Goal: Transaction & Acquisition: Purchase product/service

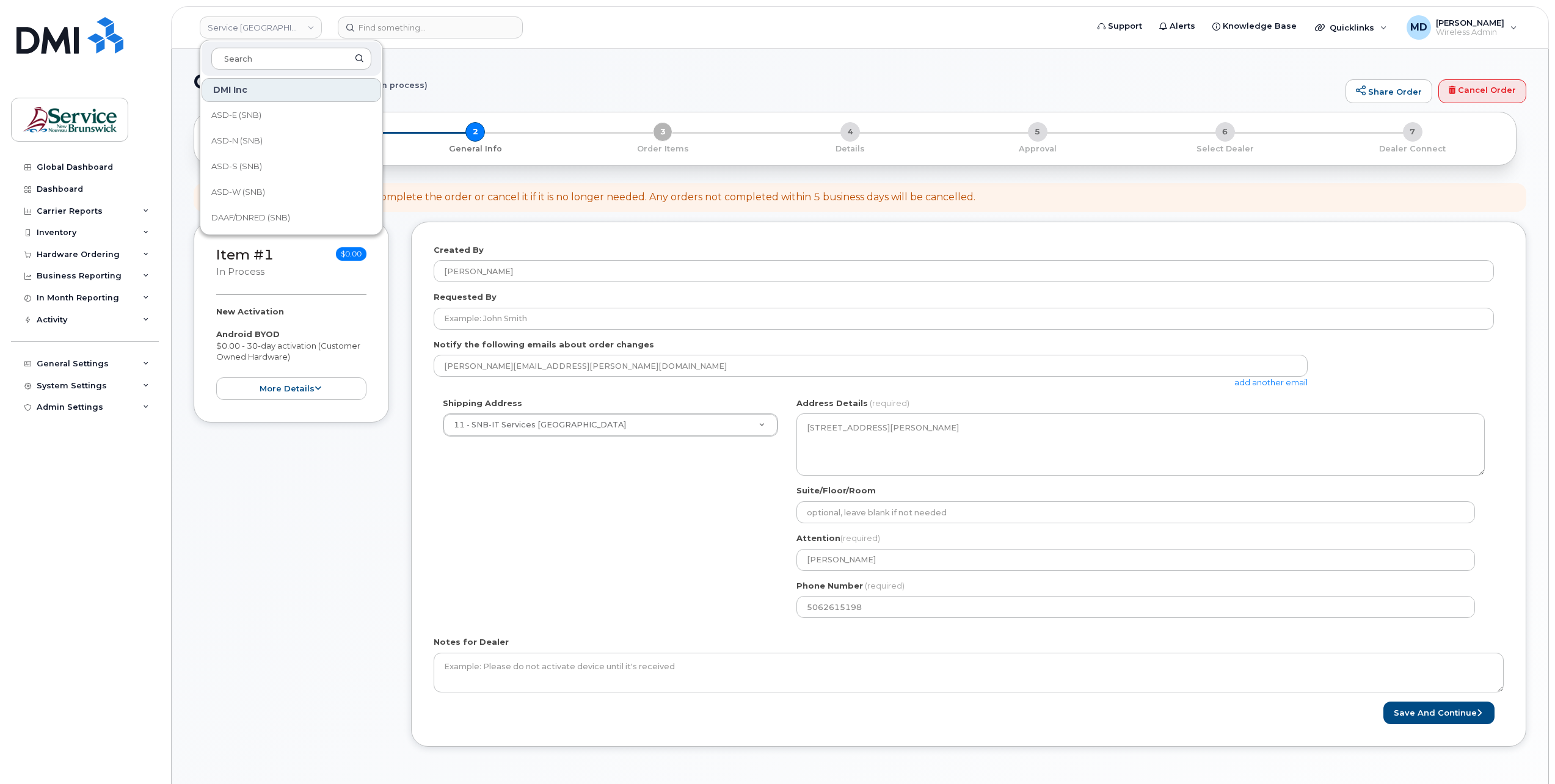
select select
click at [293, 159] on link "DSF-NO (SNB)" at bounding box center [291, 158] width 179 height 24
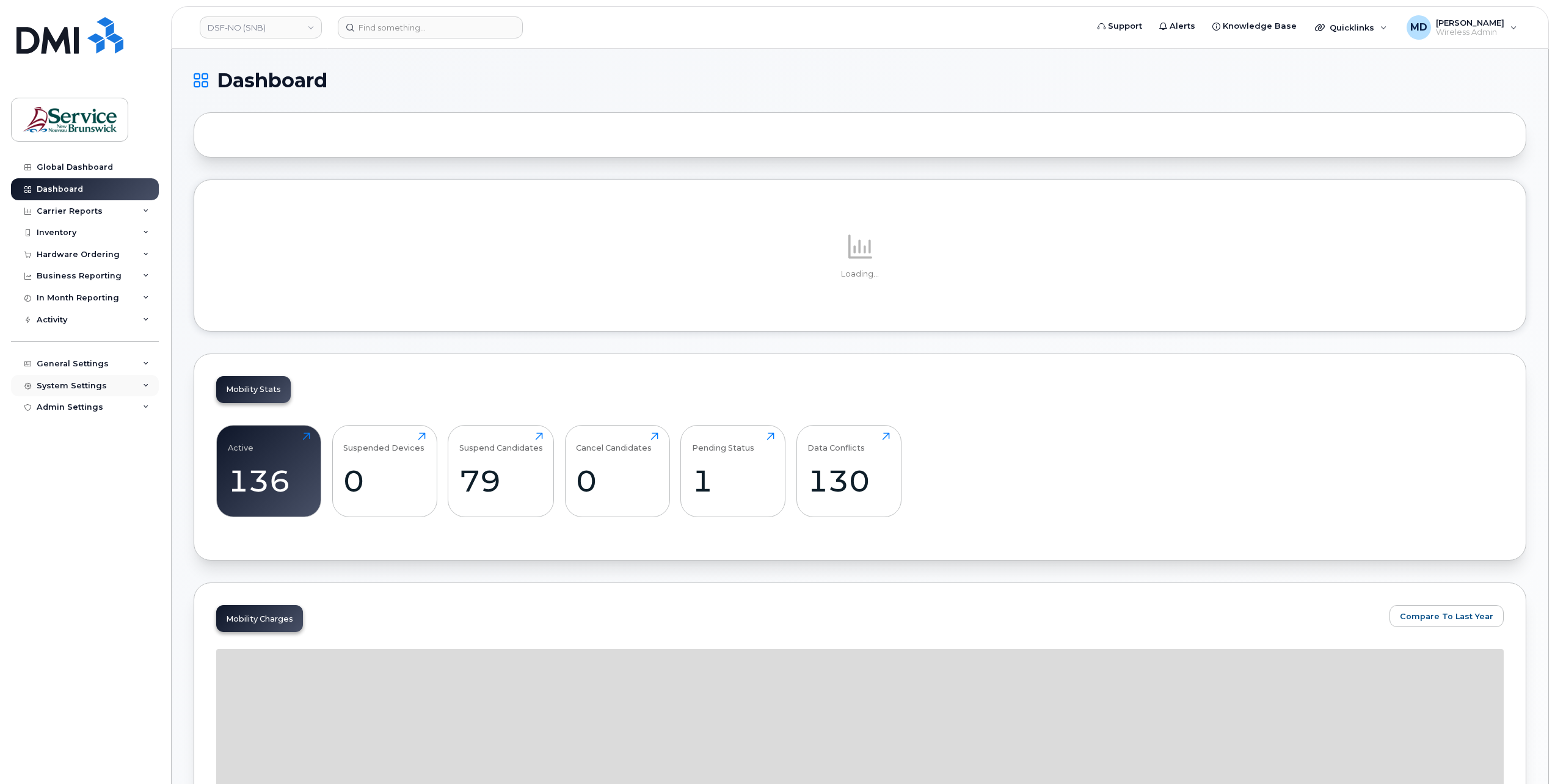
click at [64, 384] on div "System Settings" at bounding box center [72, 386] width 70 height 10
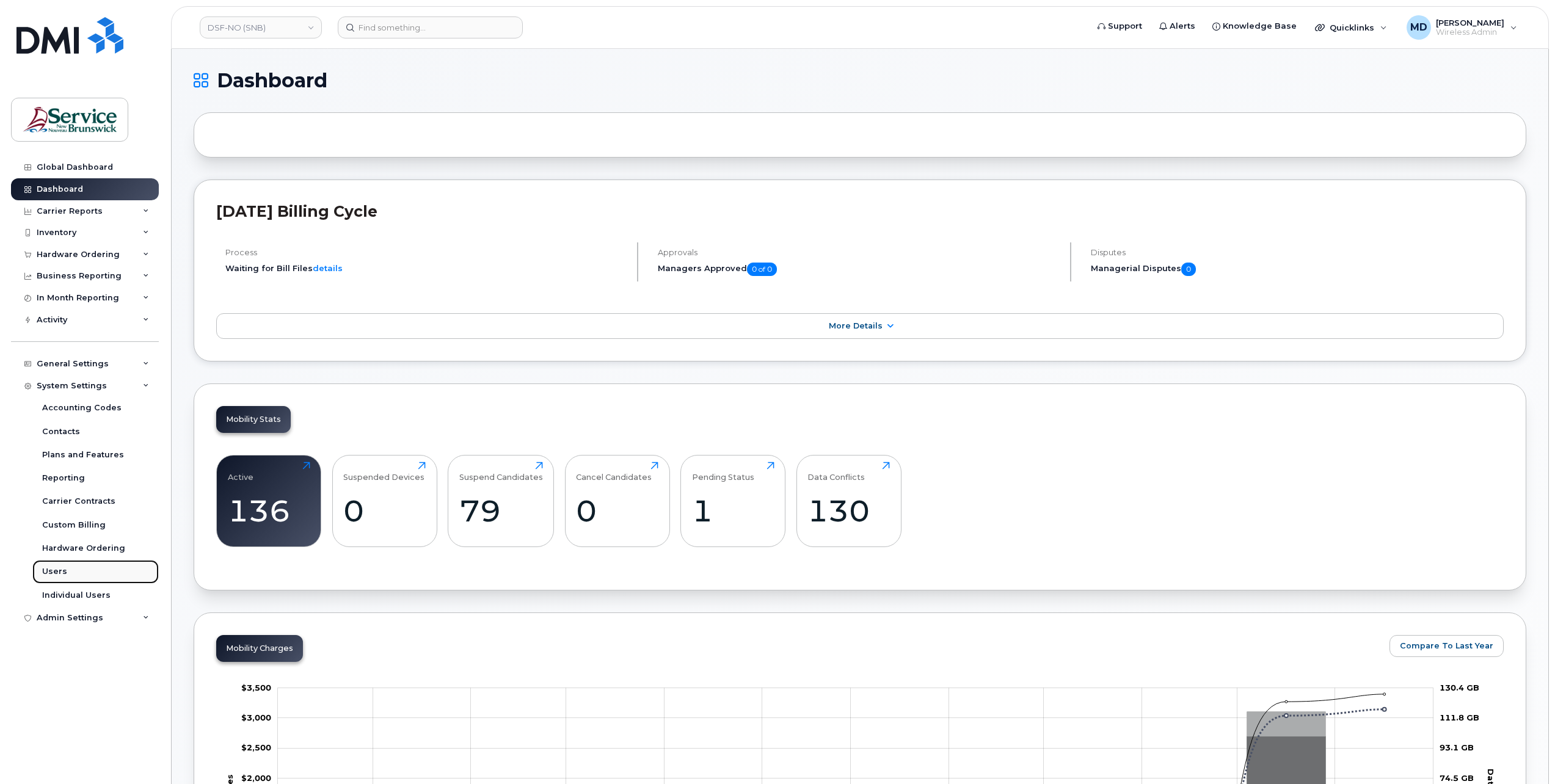
click at [56, 570] on div "Users" at bounding box center [54, 572] width 25 height 11
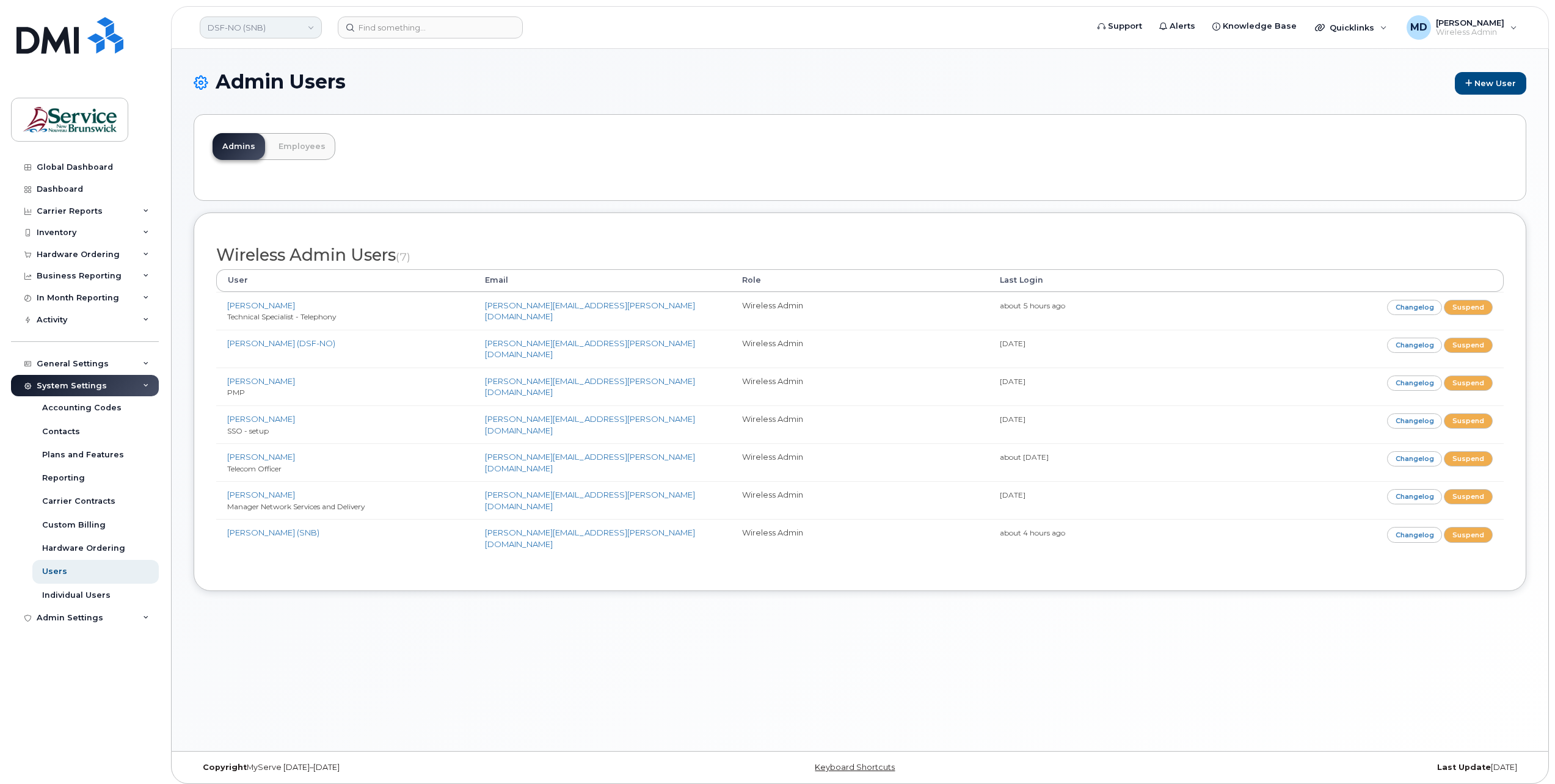
click at [272, 30] on link "DSF-NO (SNB)" at bounding box center [260, 28] width 122 height 22
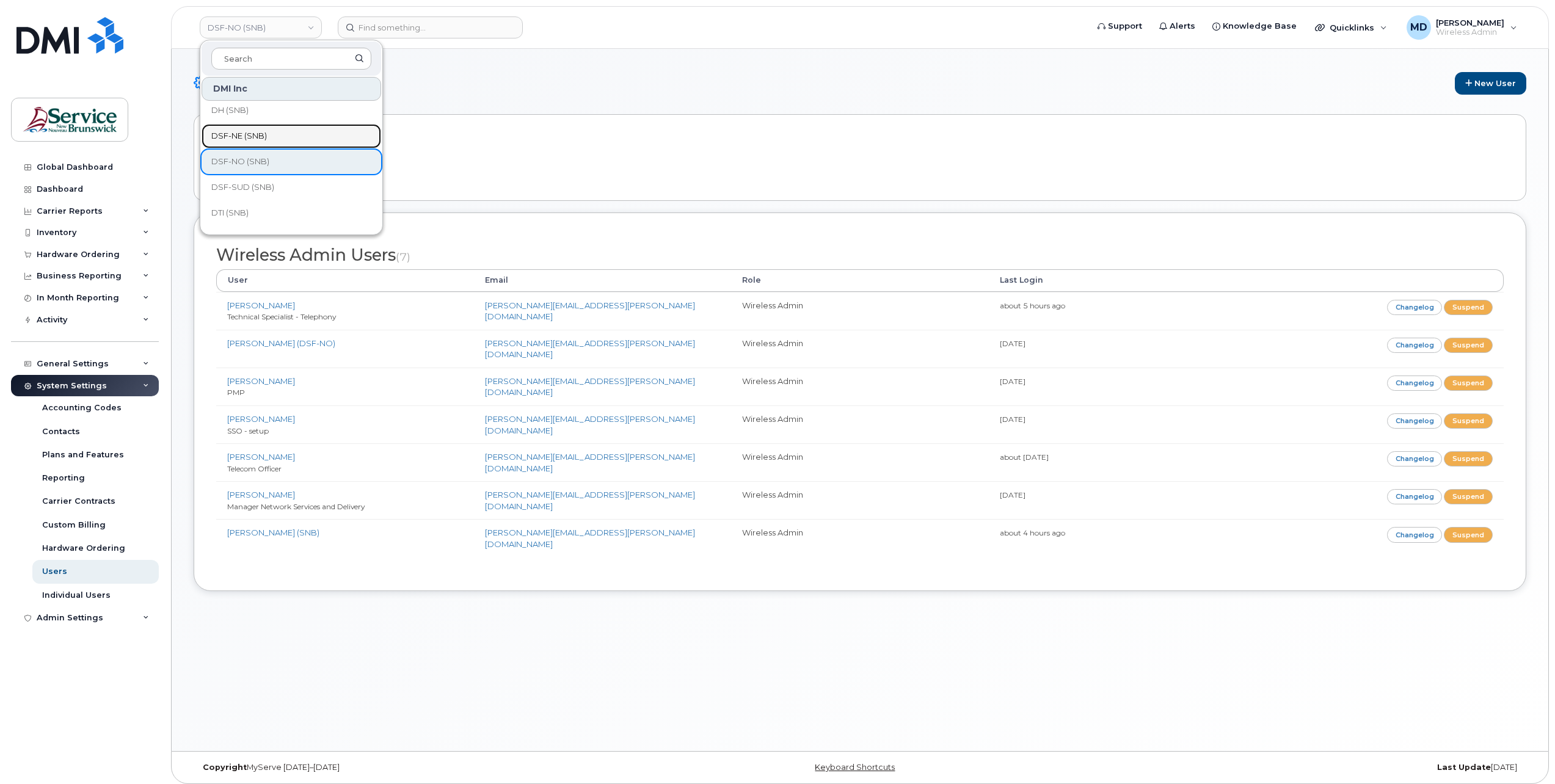
click at [264, 135] on span "DSF-NE (SNB)" at bounding box center [239, 136] width 56 height 12
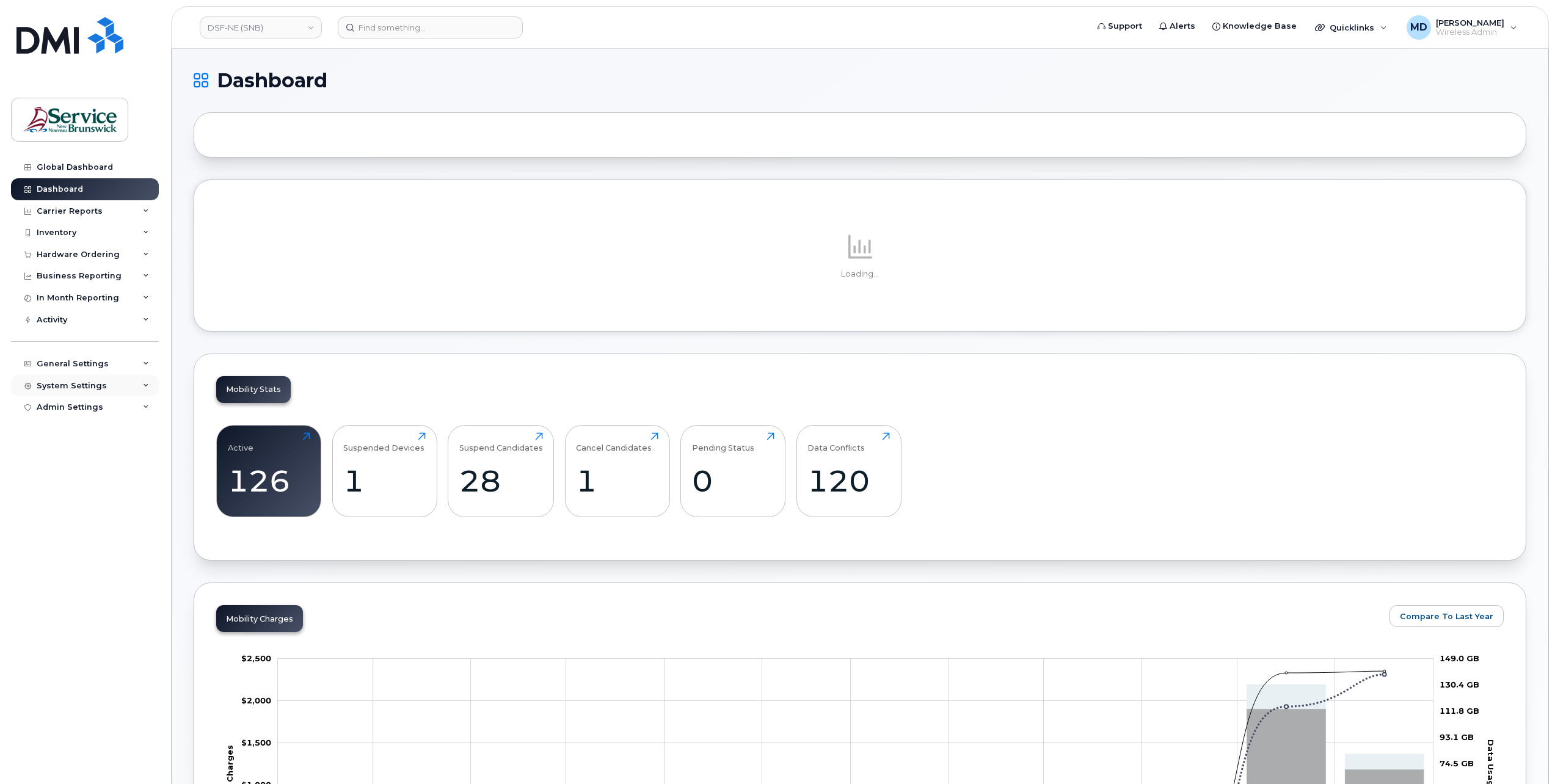
click at [78, 386] on div "System Settings" at bounding box center [72, 386] width 70 height 10
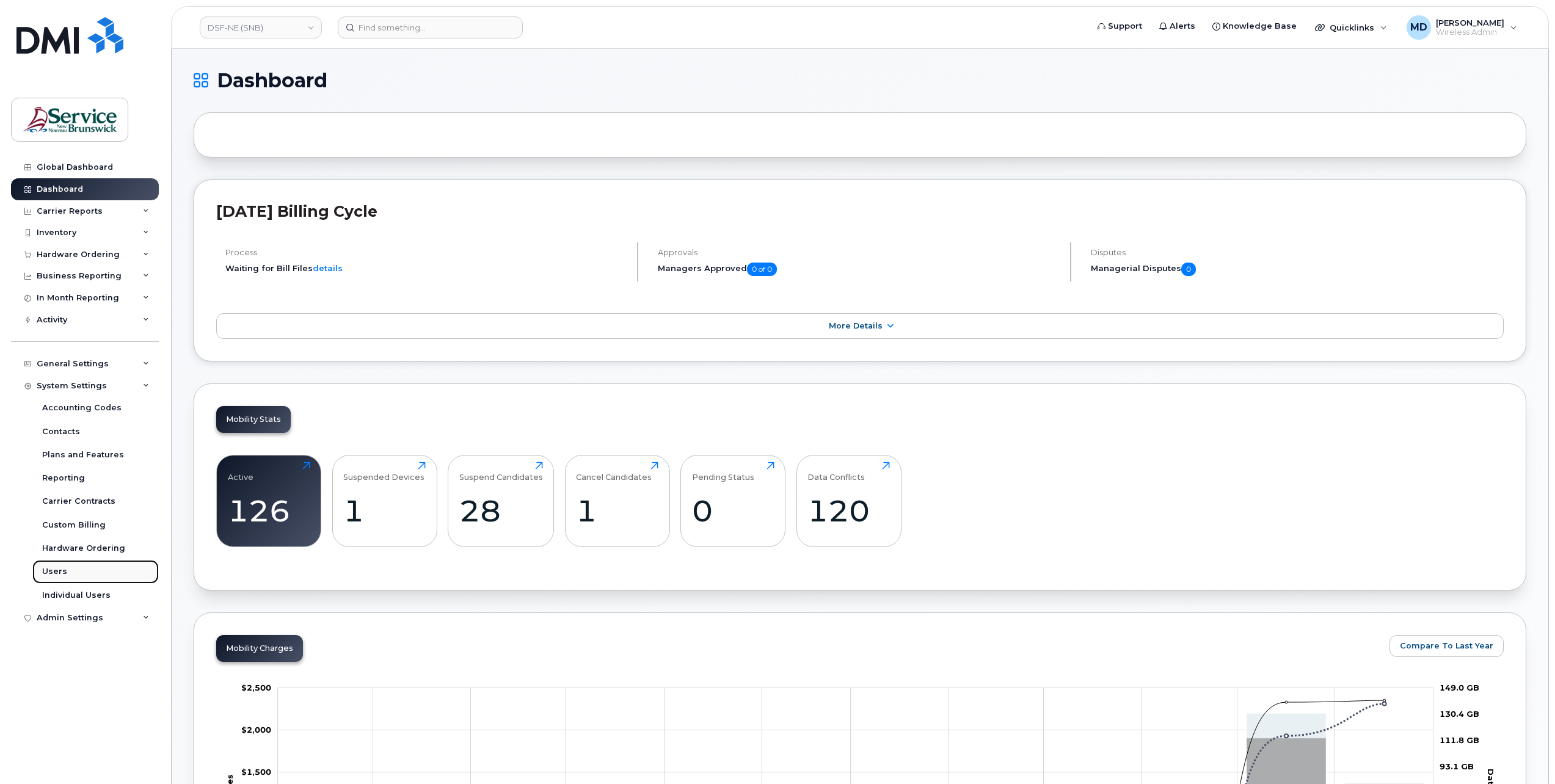
click at [55, 571] on div "Users" at bounding box center [54, 572] width 25 height 11
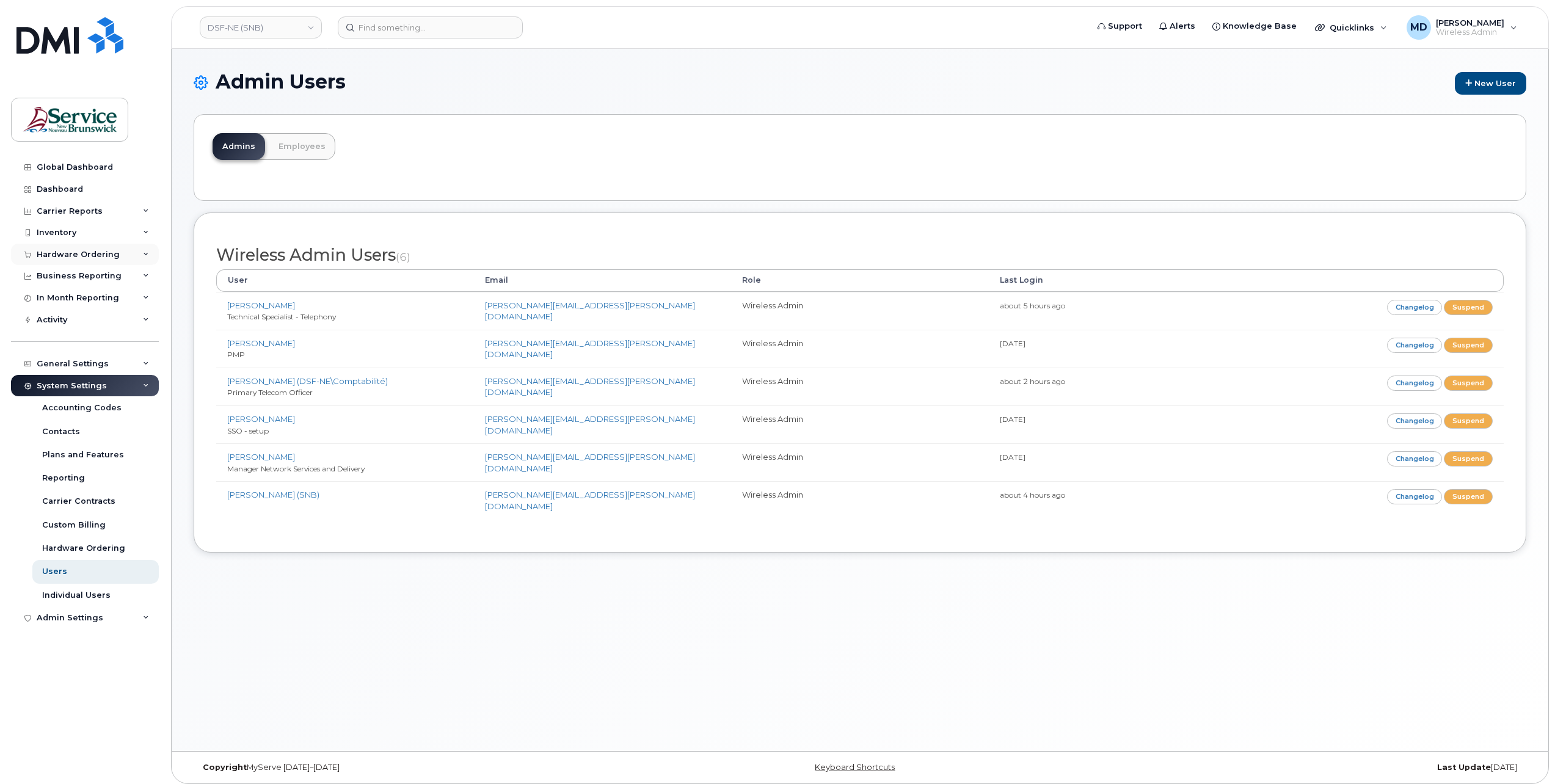
click at [67, 250] on div "Hardware Ordering" at bounding box center [78, 255] width 83 height 10
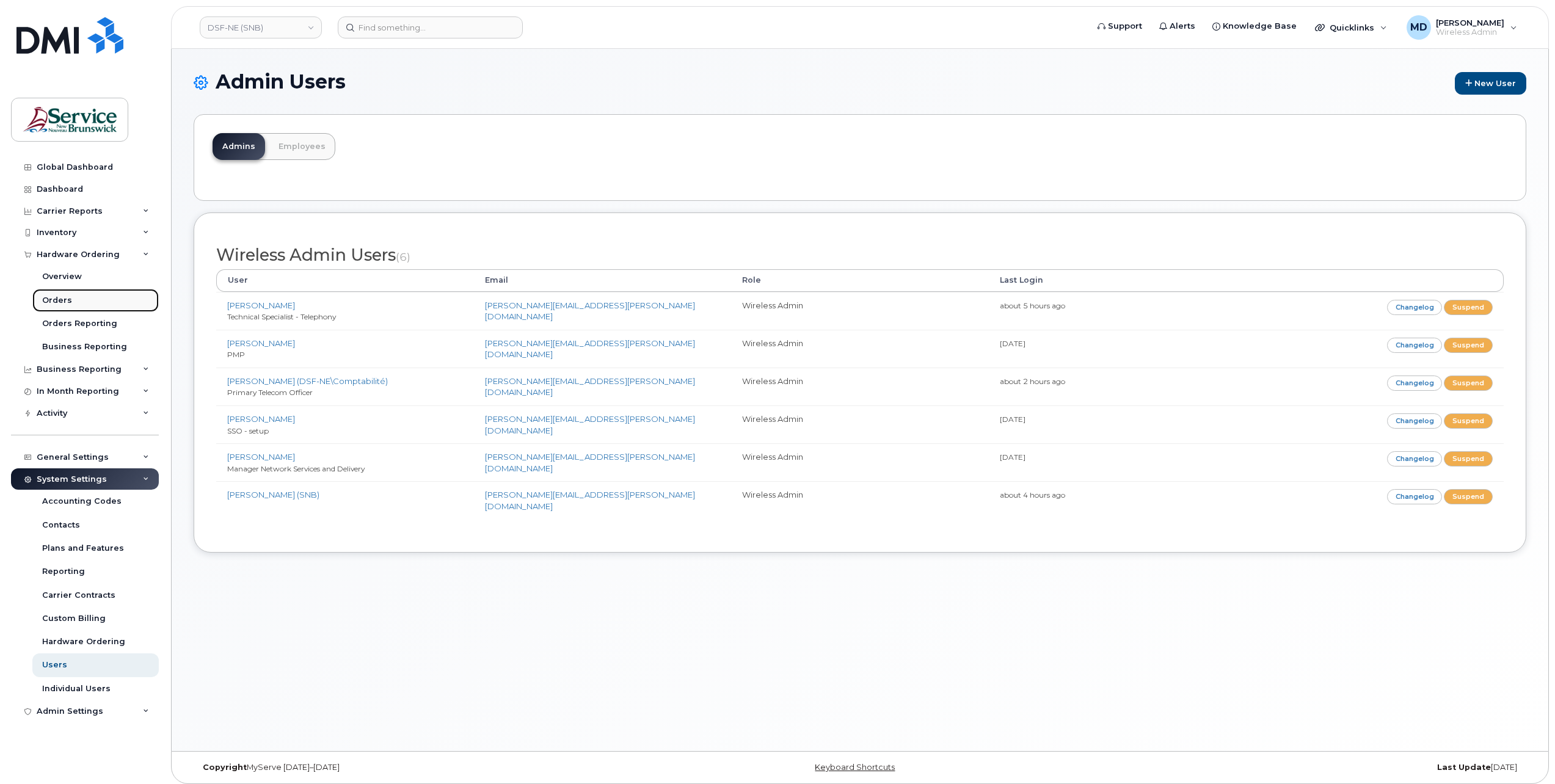
click at [65, 296] on div "Orders" at bounding box center [57, 301] width 30 height 11
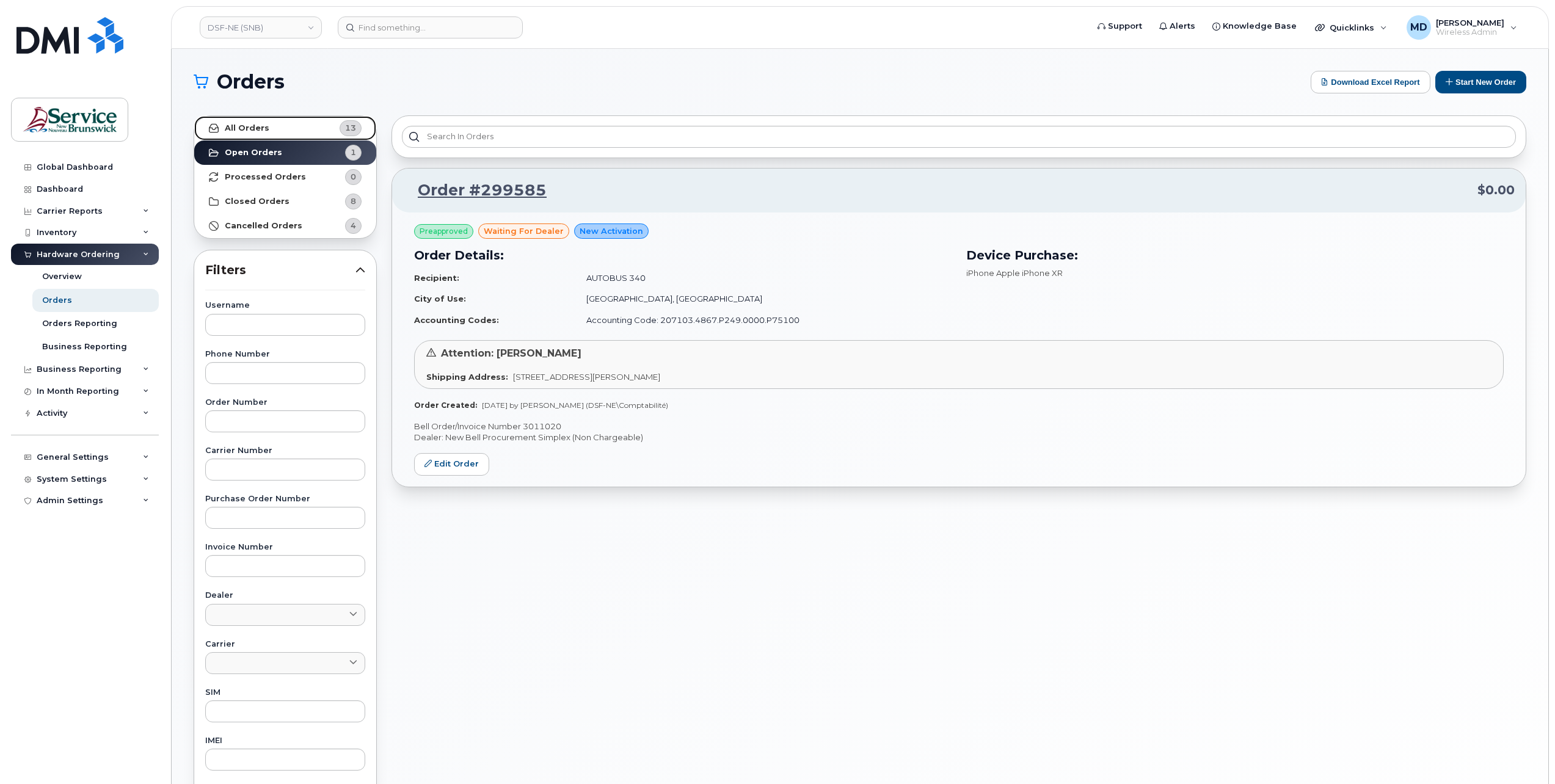
click at [270, 130] on link "All Orders 13" at bounding box center [285, 129] width 182 height 24
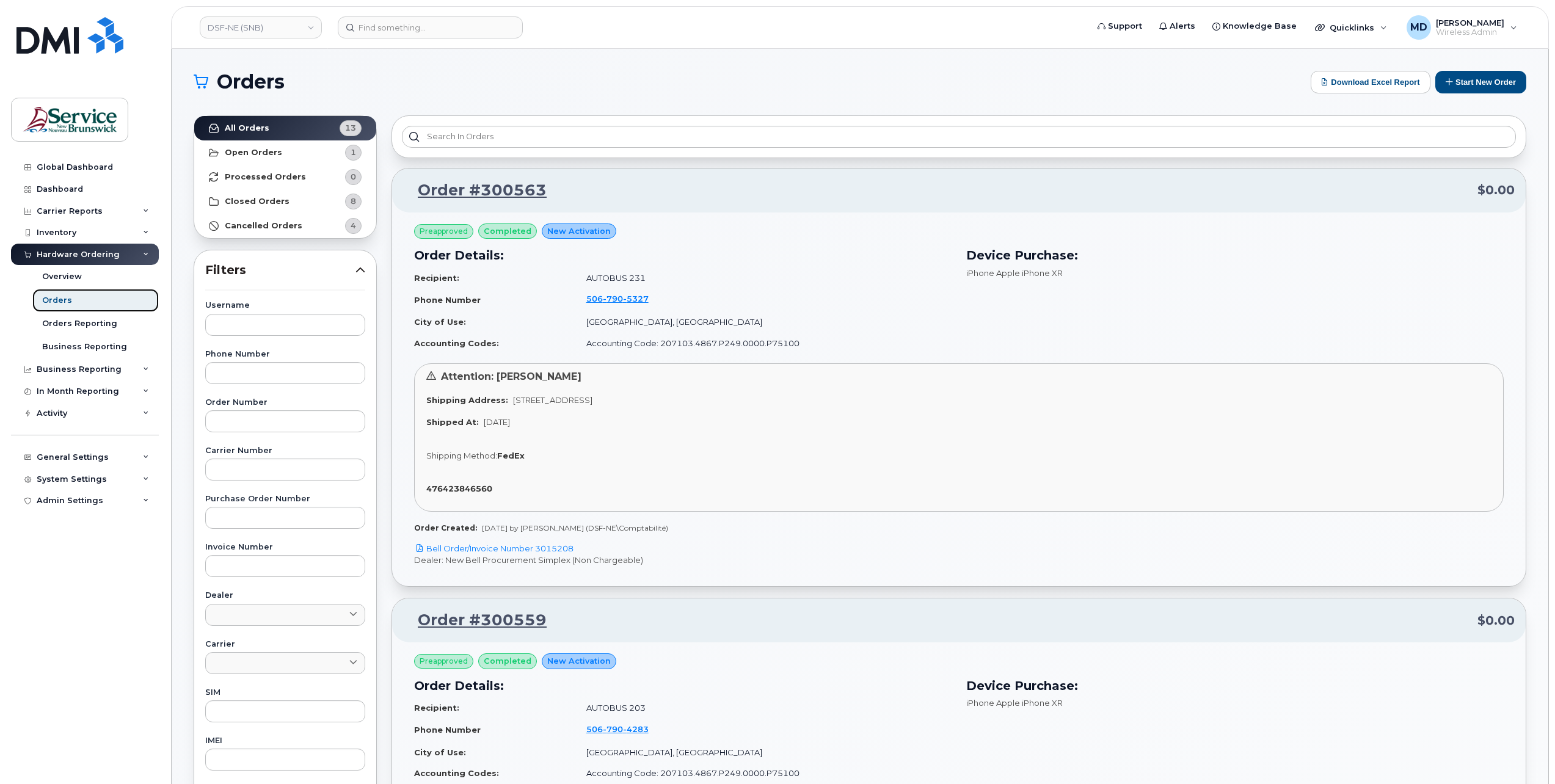
click at [59, 301] on div "Orders" at bounding box center [57, 301] width 30 height 11
click at [1465, 83] on button "Start New Order" at bounding box center [1480, 82] width 91 height 23
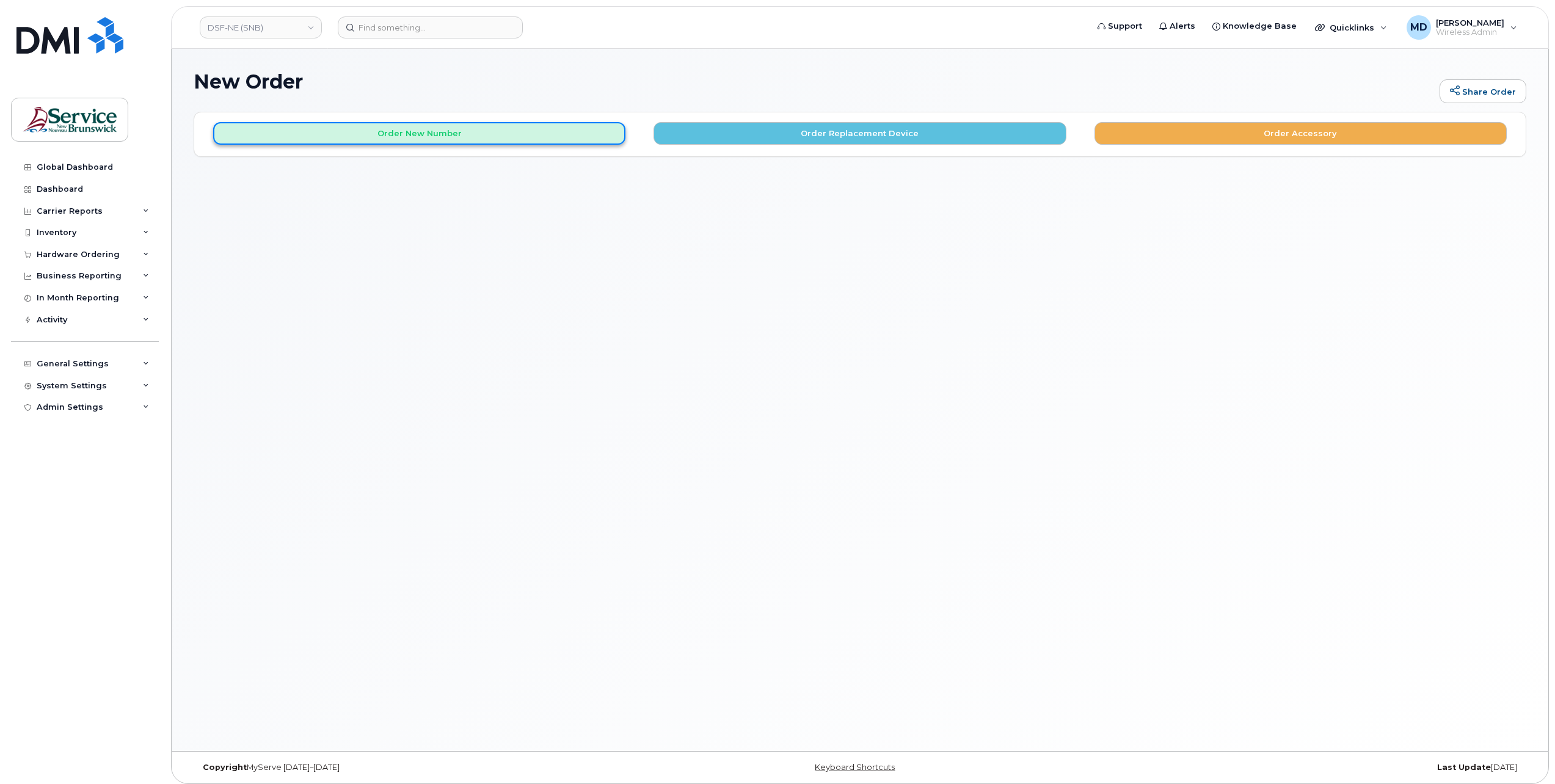
click at [399, 139] on button "Order New Number" at bounding box center [419, 133] width 412 height 23
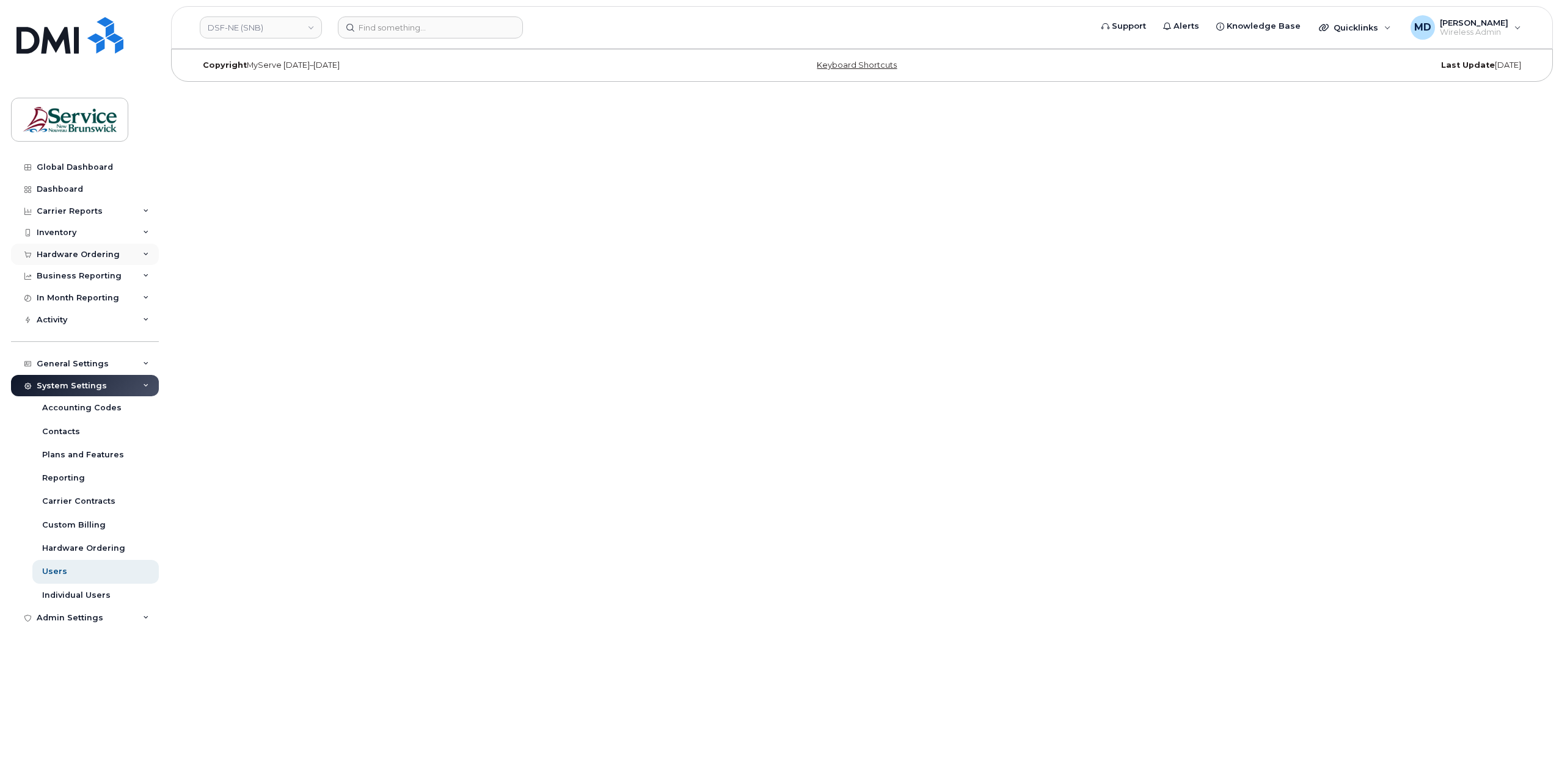
click at [71, 250] on div "Hardware Ordering" at bounding box center [78, 255] width 83 height 10
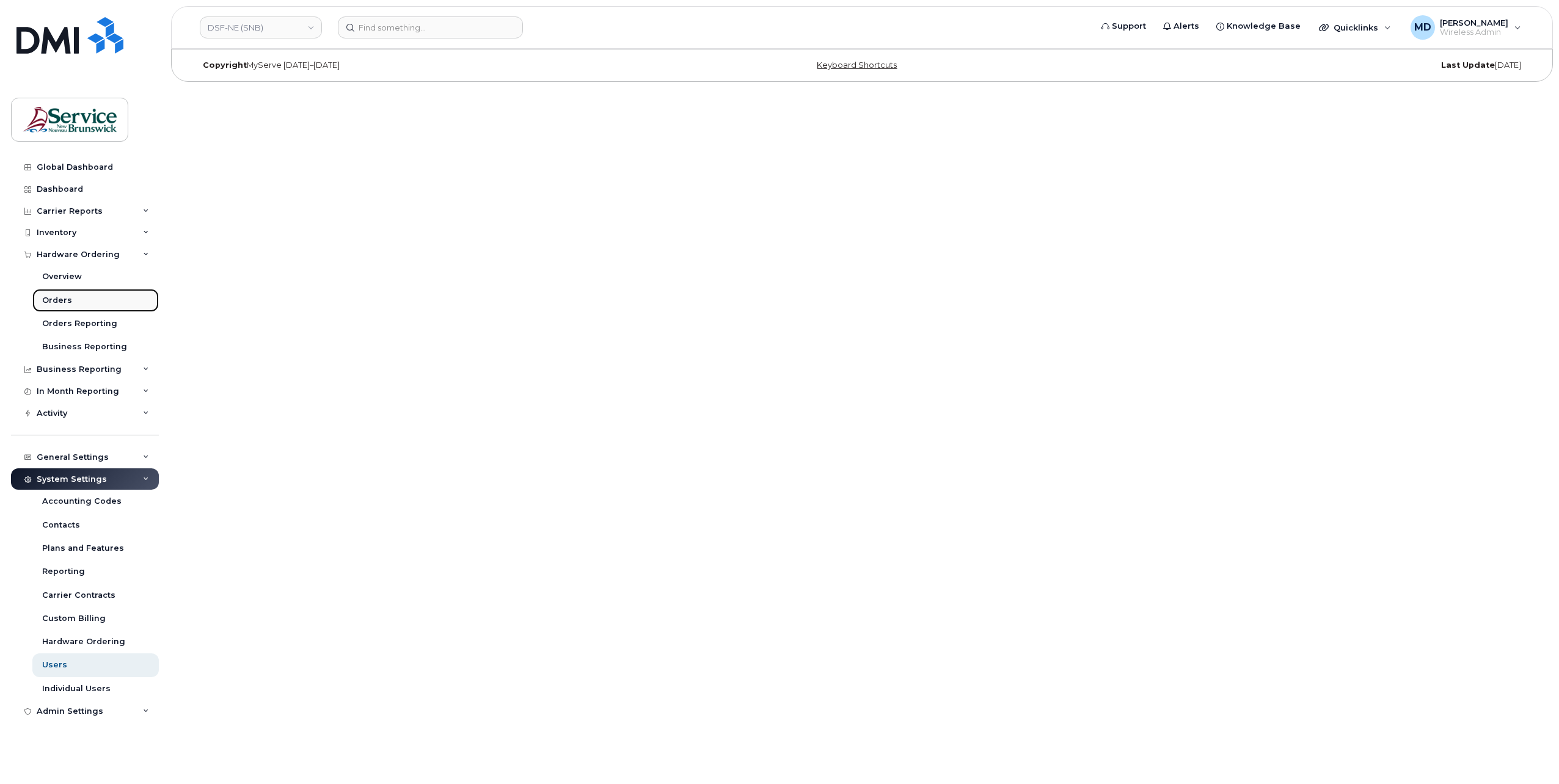
click at [57, 298] on div "Orders" at bounding box center [57, 301] width 30 height 11
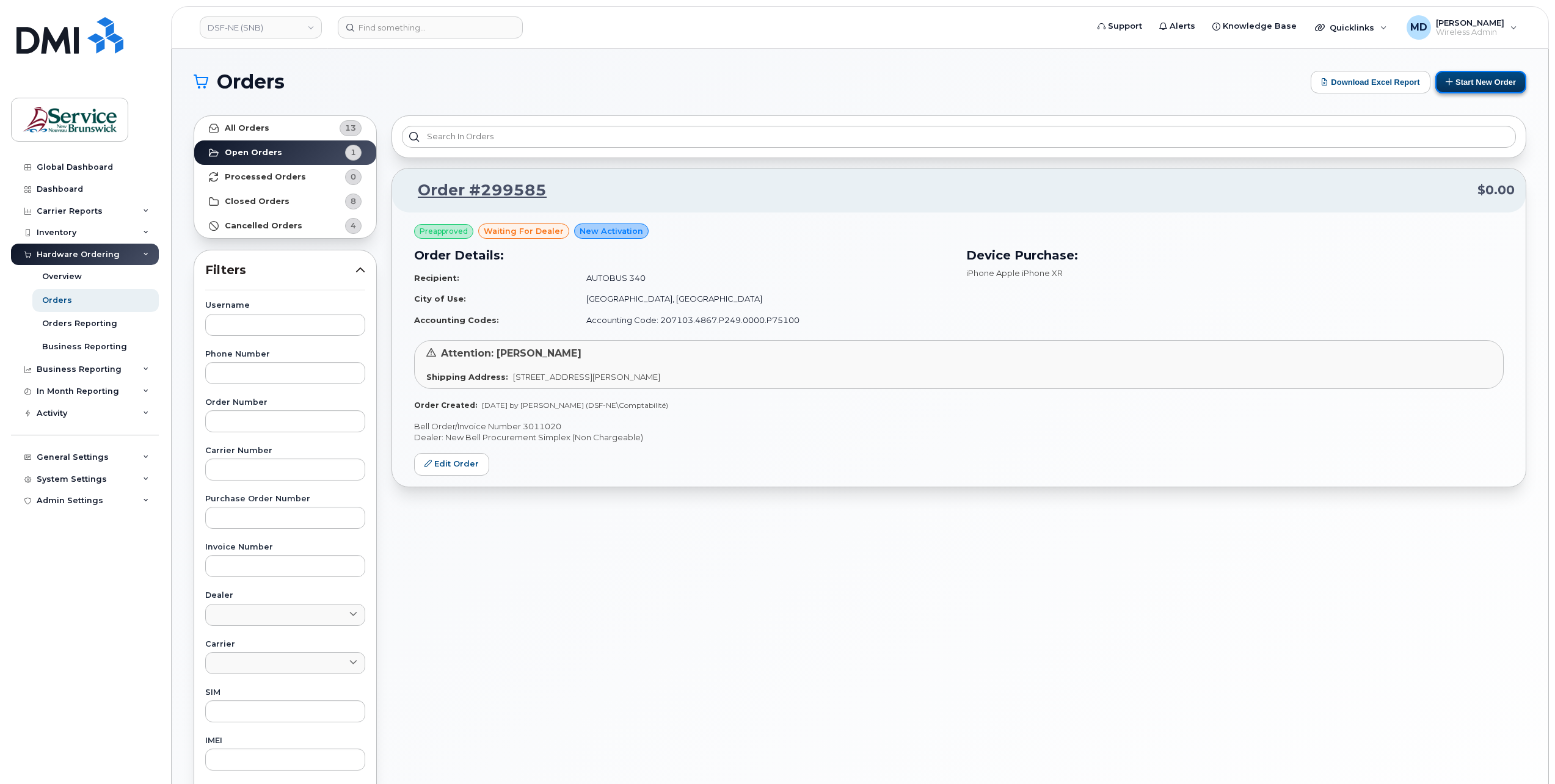
click at [1498, 76] on button "Start New Order" at bounding box center [1480, 82] width 91 height 23
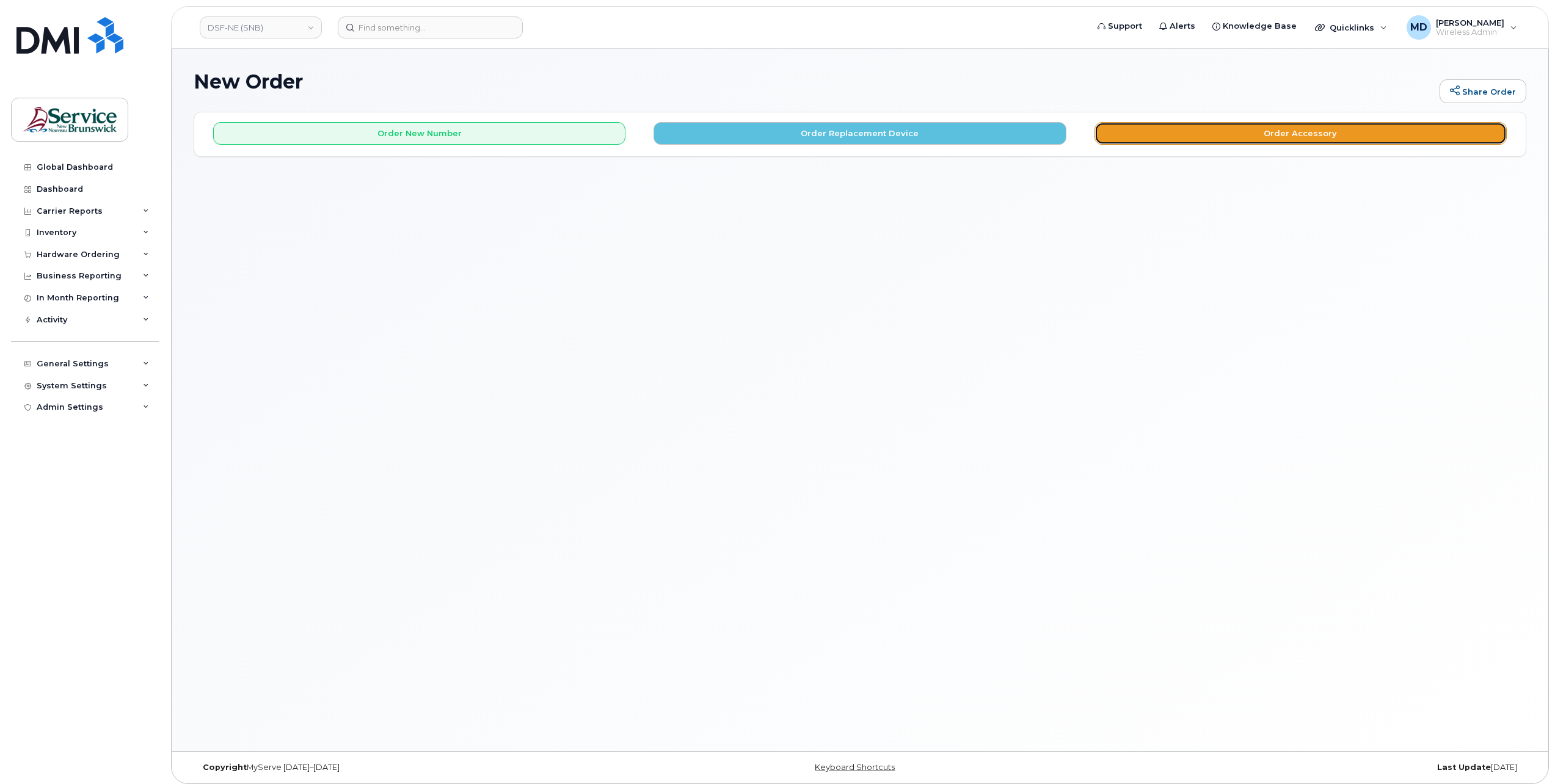
click at [1191, 132] on button "Order Accessory" at bounding box center [1300, 133] width 412 height 23
